Goal: Find contact information: Find contact information

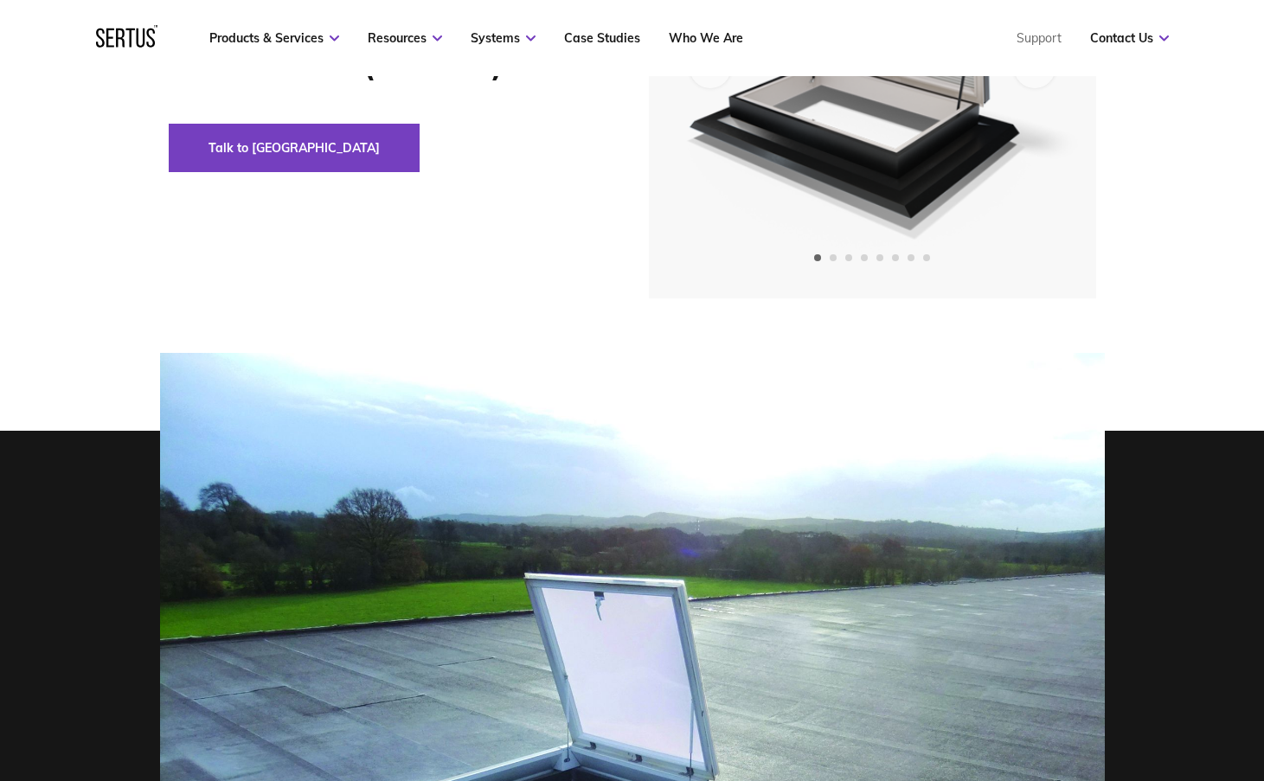
scroll to position [87, 0]
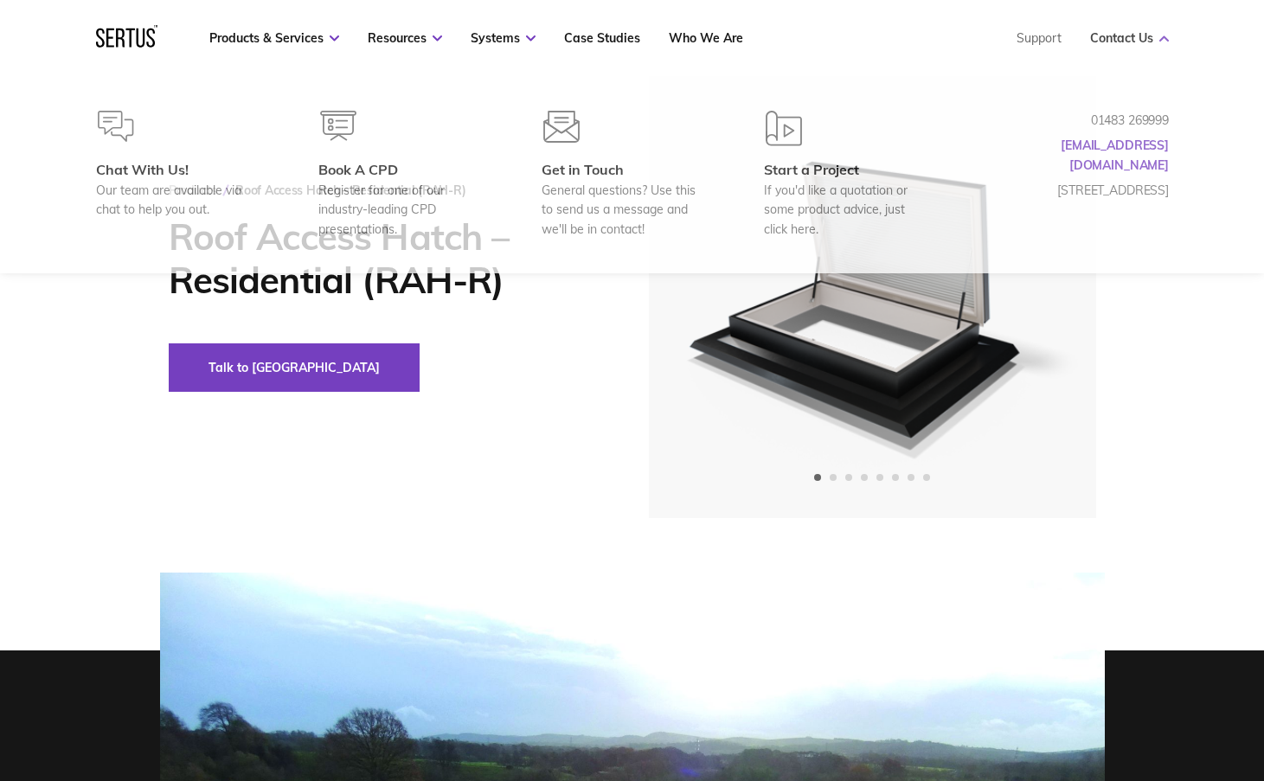
click at [1130, 42] on link "Contact Us" at bounding box center [1129, 38] width 79 height 16
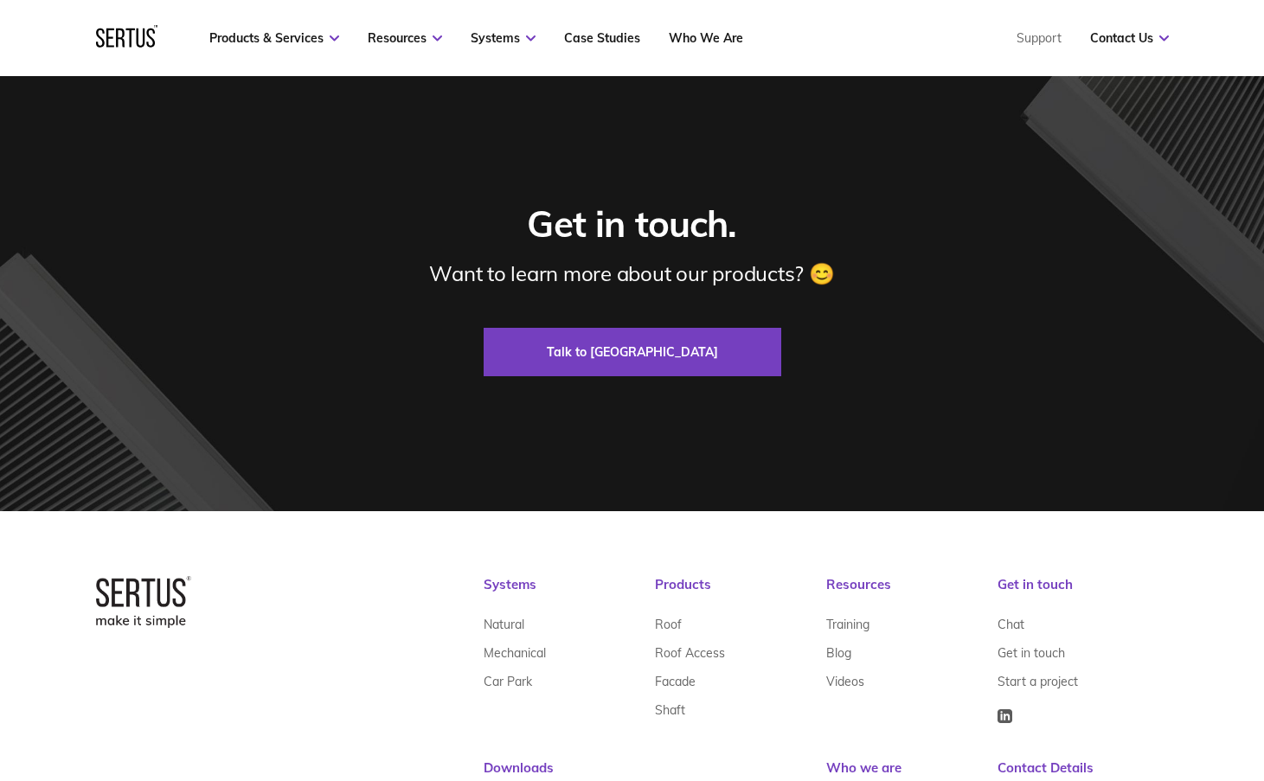
scroll to position [5618, 0]
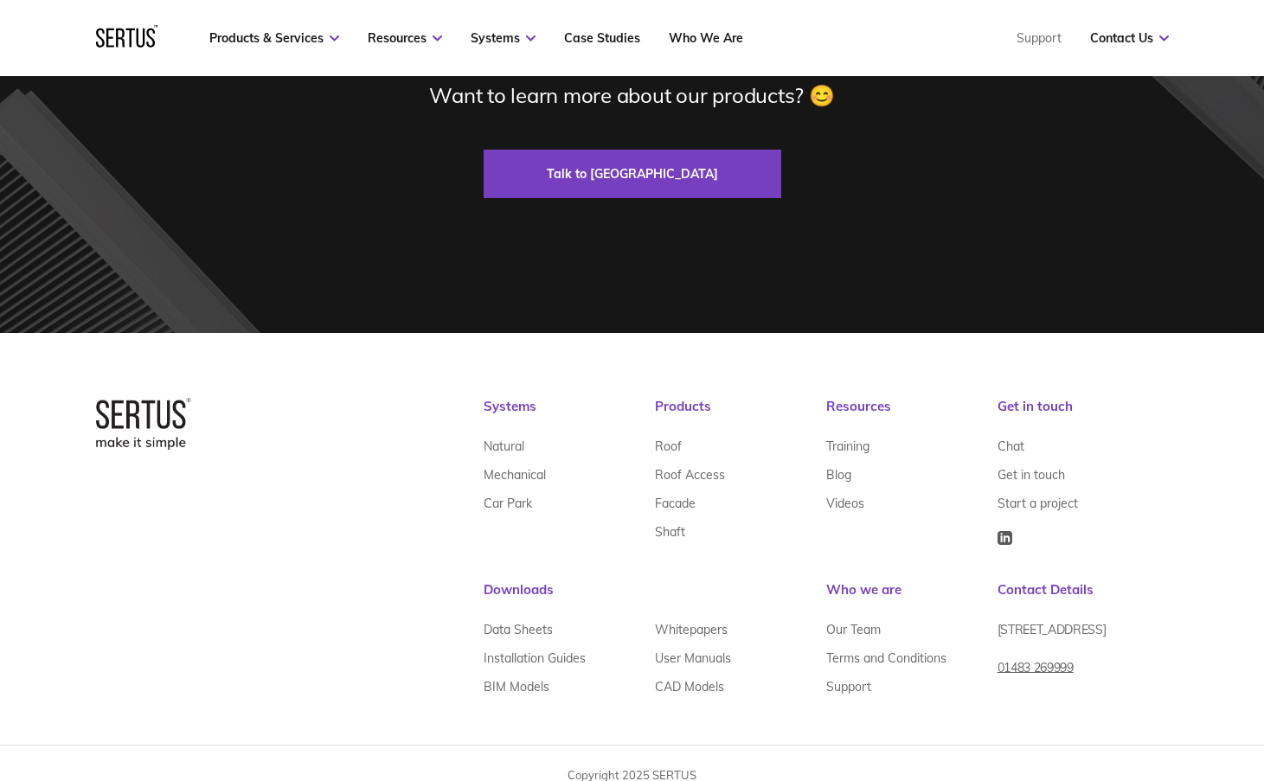
click at [145, 590] on div at bounding box center [143, 550] width 95 height 304
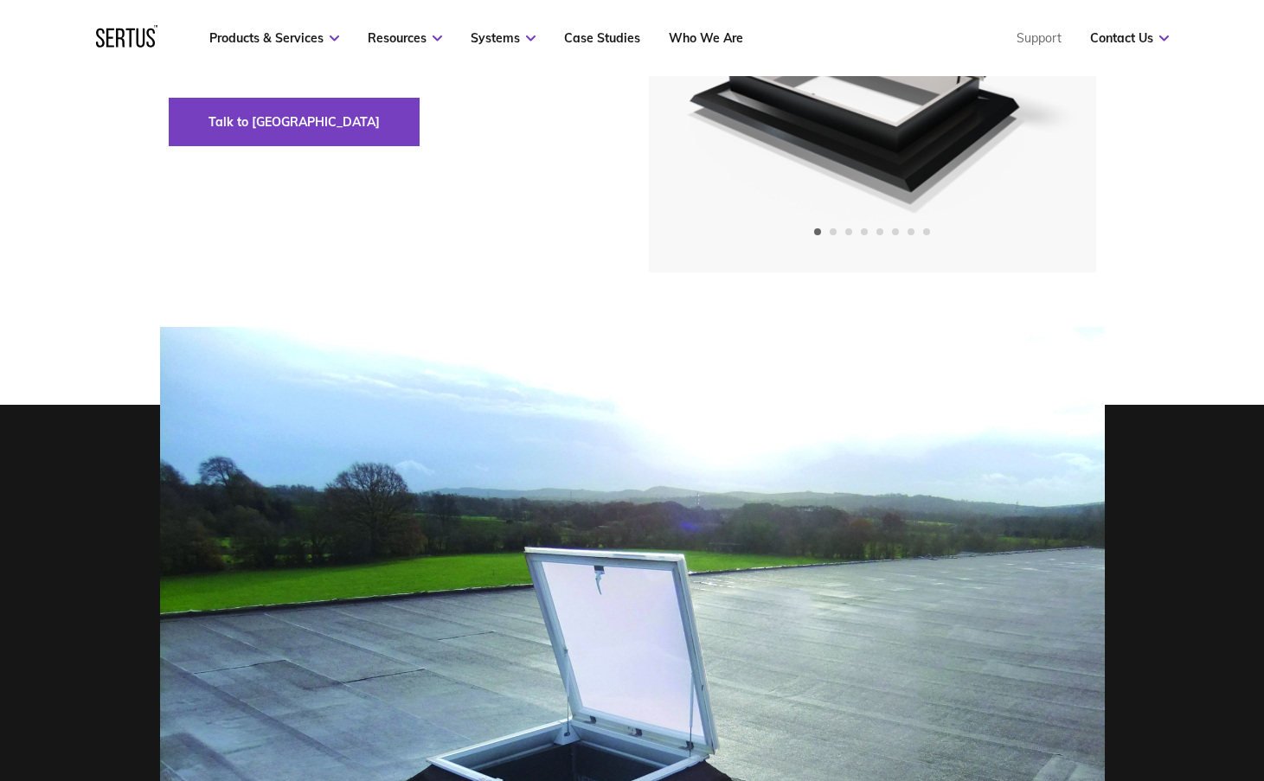
scroll to position [0, 0]
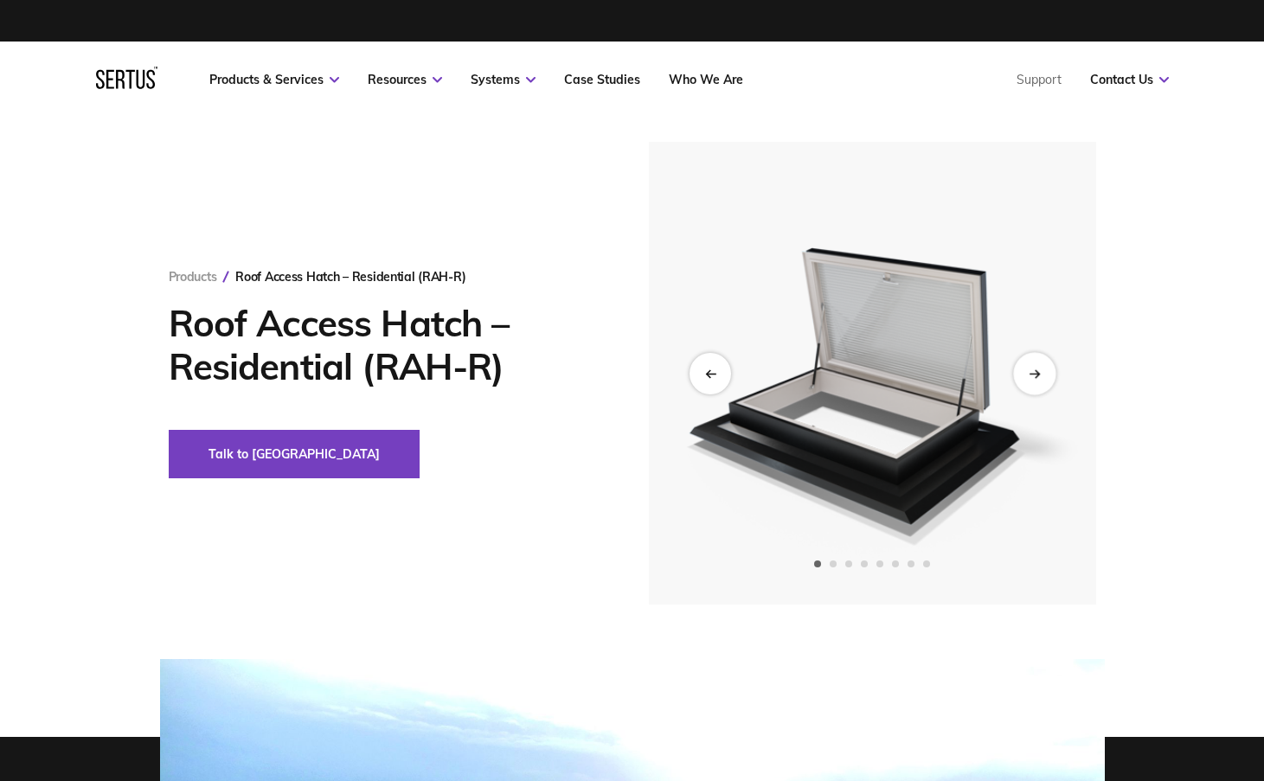
click at [1026, 370] on div "Next slide" at bounding box center [1034, 373] width 42 height 42
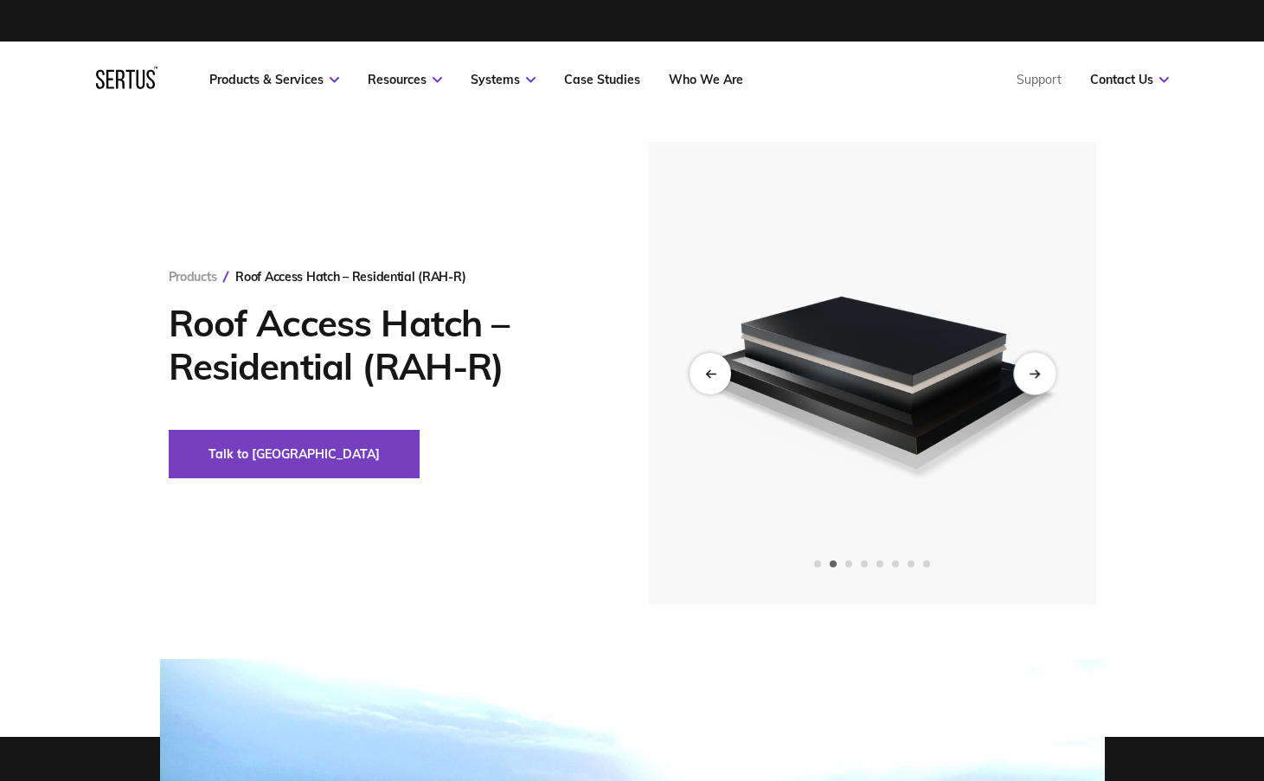
click at [1035, 370] on icon "Next slide" at bounding box center [1034, 374] width 11 height 10
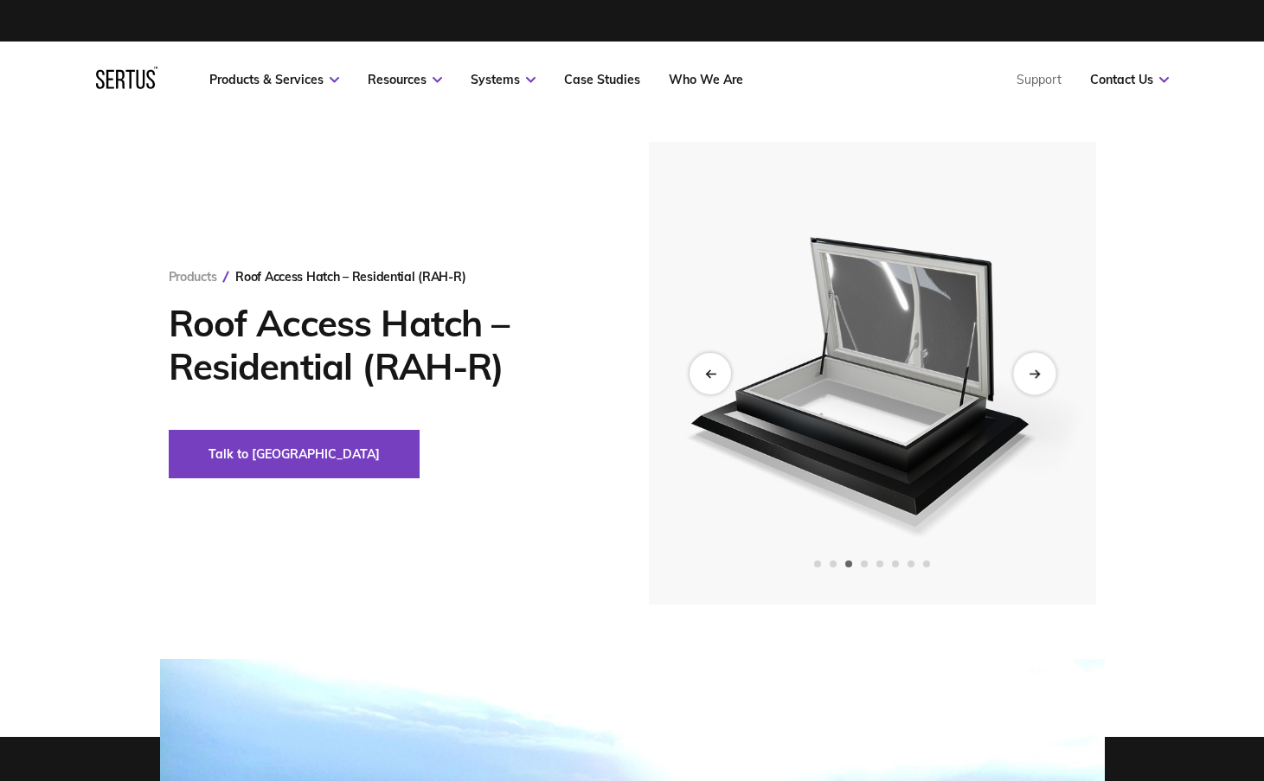
click at [1037, 370] on icon "Next slide" at bounding box center [1034, 374] width 11 height 10
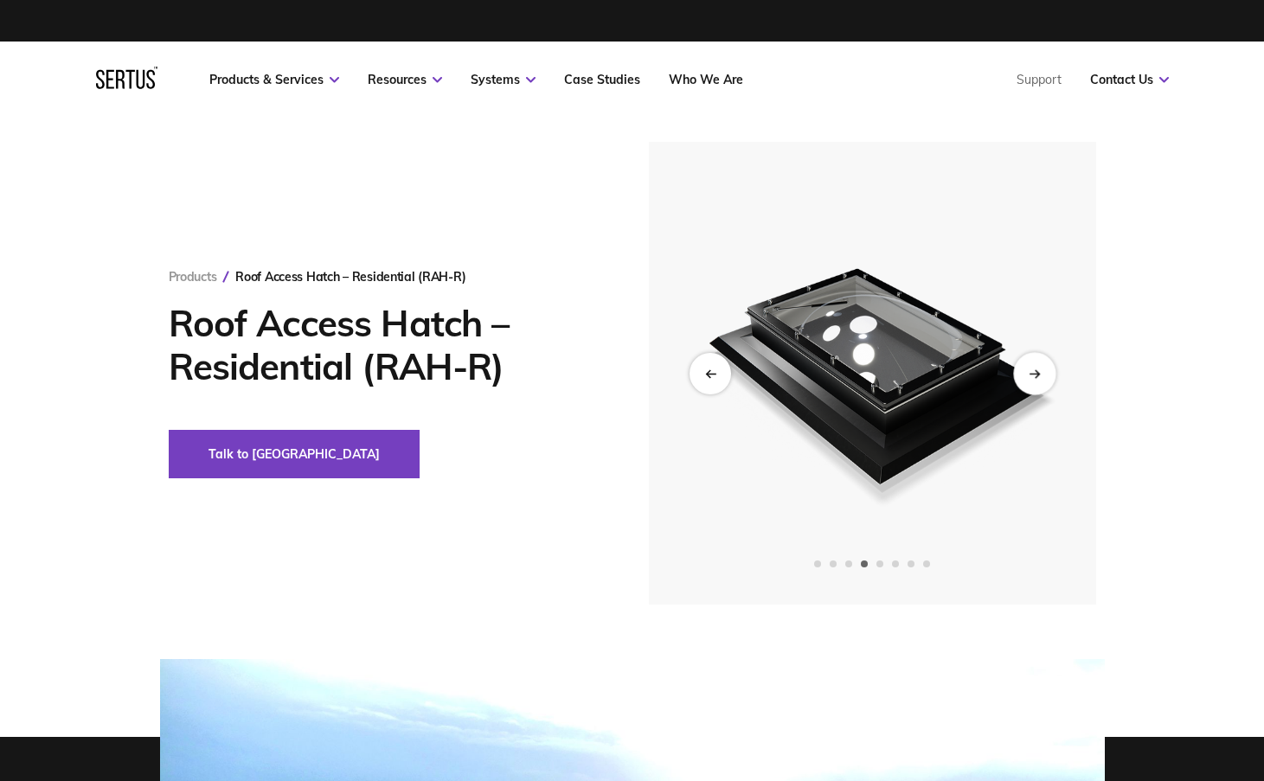
click at [1037, 370] on icon "Next slide" at bounding box center [1034, 374] width 11 height 10
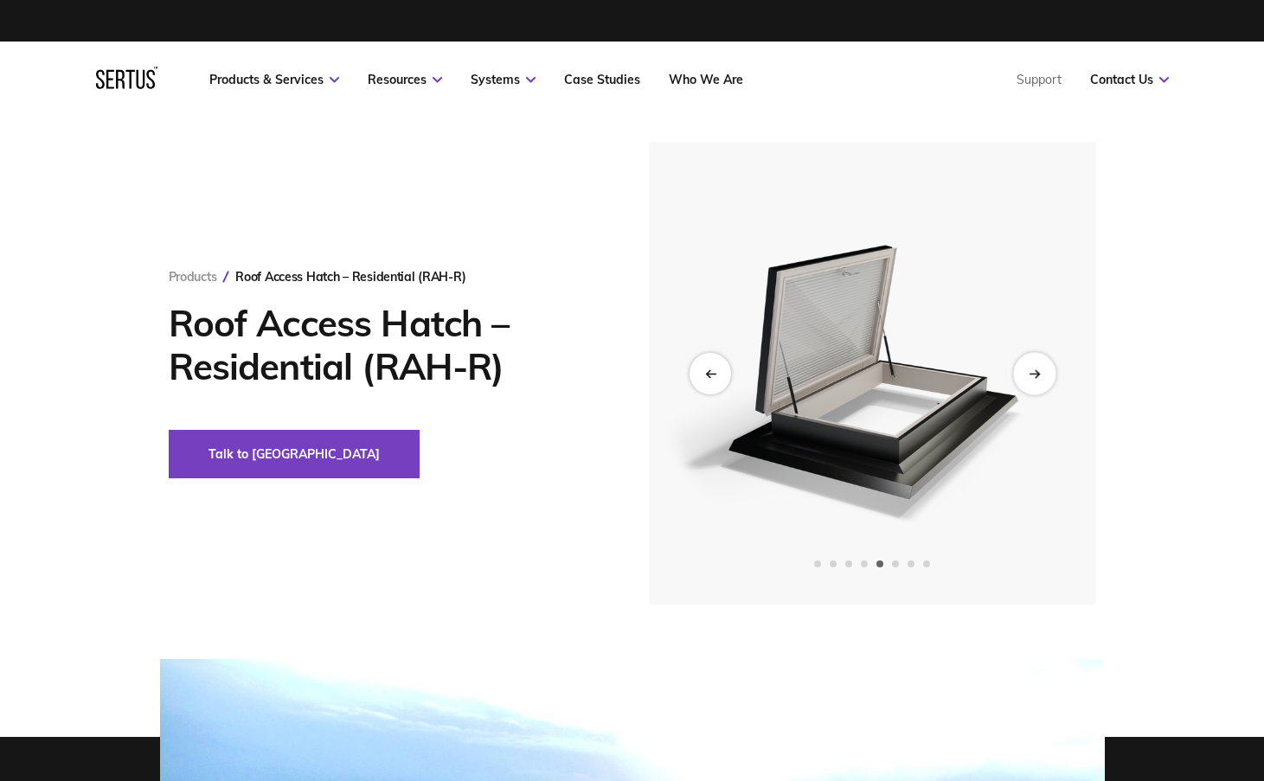
click at [1037, 370] on icon "Next slide" at bounding box center [1034, 374] width 11 height 10
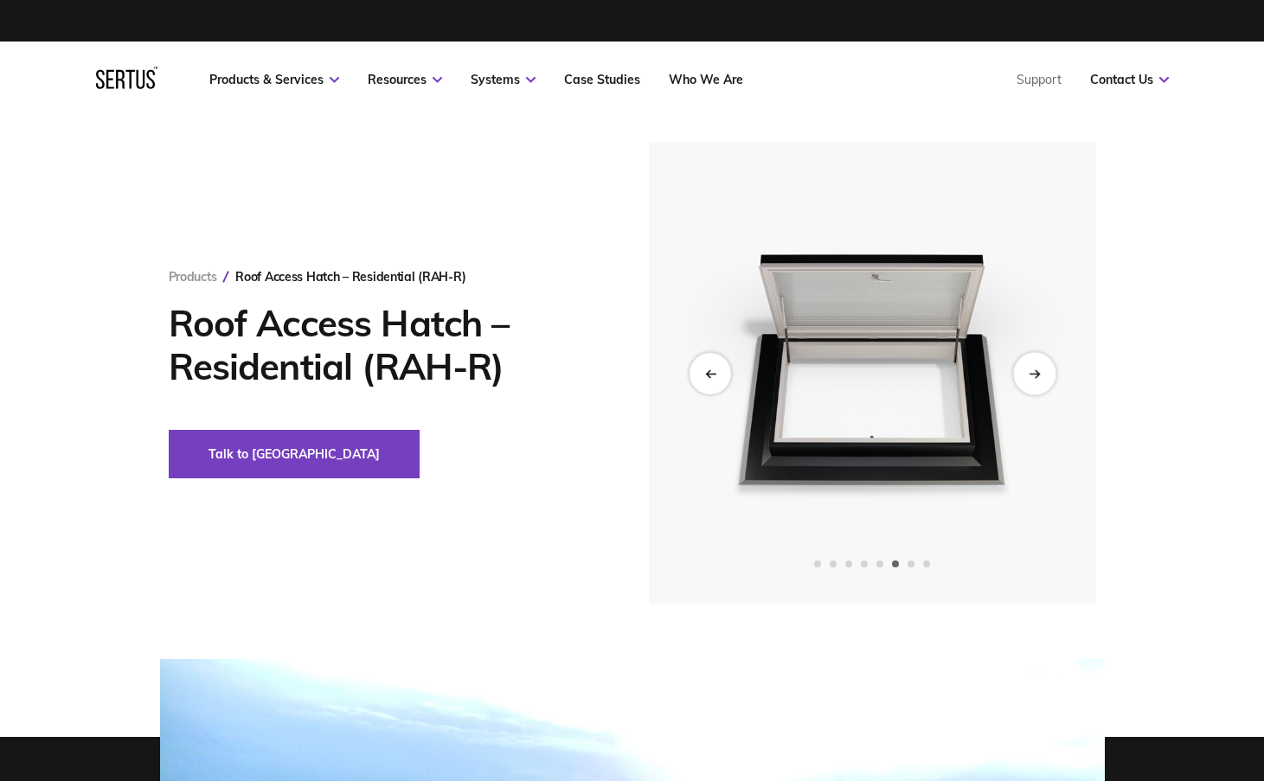
click at [1037, 370] on icon "Next slide" at bounding box center [1034, 374] width 11 height 10
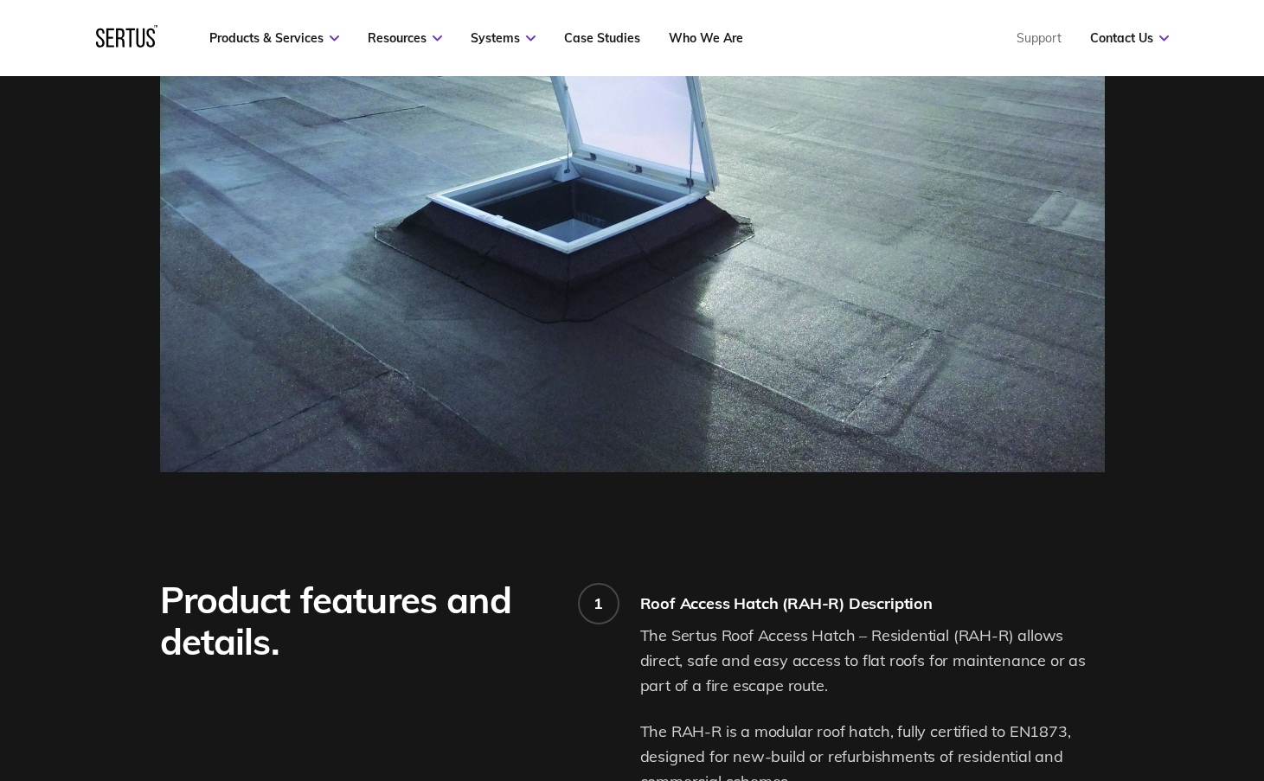
scroll to position [1212, 0]
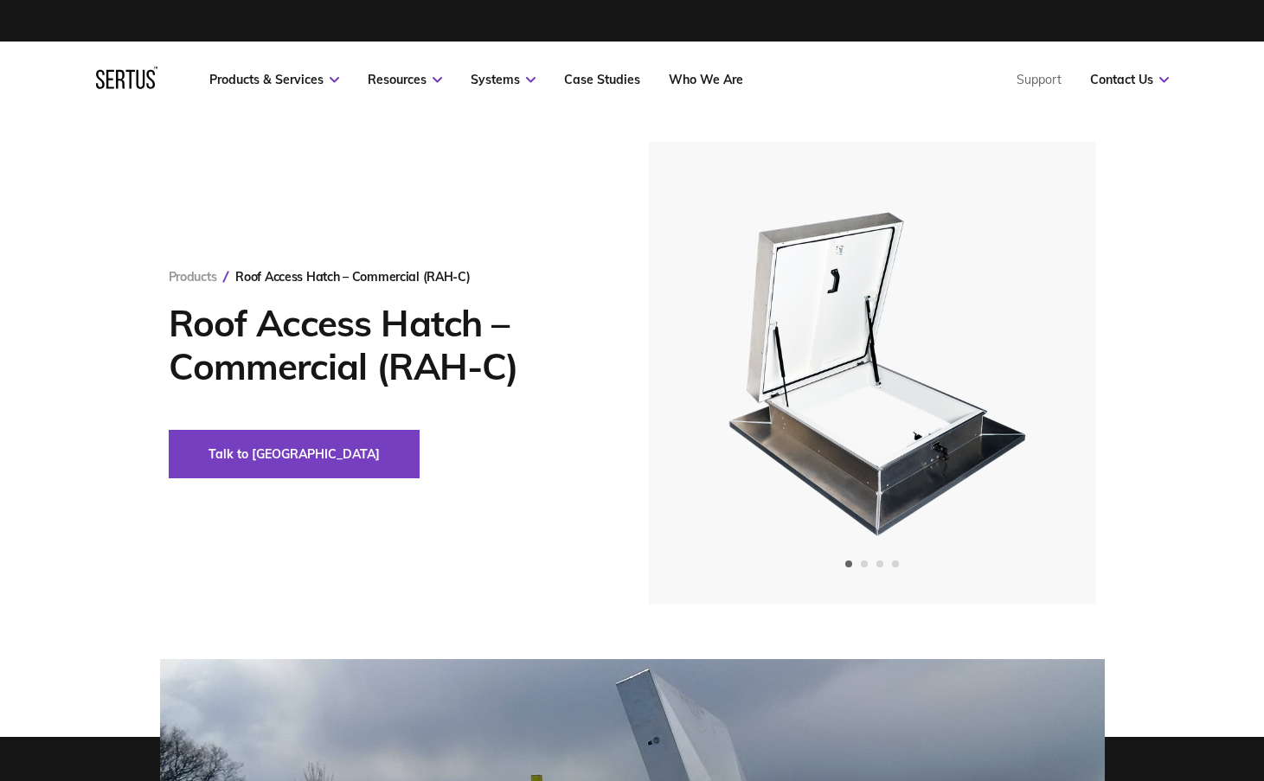
click at [601, 197] on div "Products Roof Access Hatch – Commercial (RAH-C) Roof Access Hatch – Commercial …" at bounding box center [632, 373] width 1014 height 463
